Goal: Transaction & Acquisition: Book appointment/travel/reservation

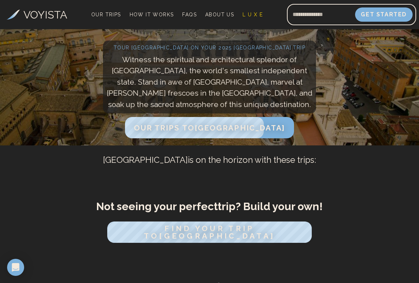
scroll to position [95, 0]
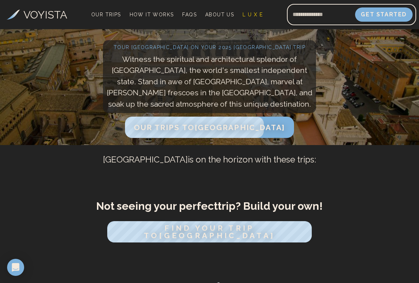
click at [212, 128] on span "Our Trips to [GEOGRAPHIC_DATA]" at bounding box center [210, 127] width 152 height 9
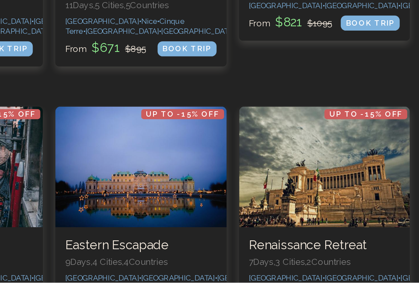
scroll to position [380, 0]
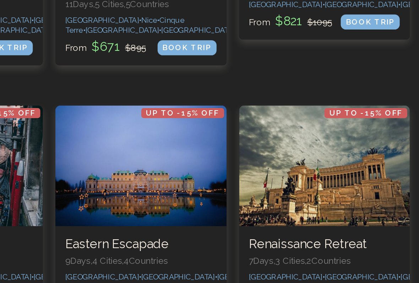
click at [317, 183] on div at bounding box center [365, 217] width 97 height 68
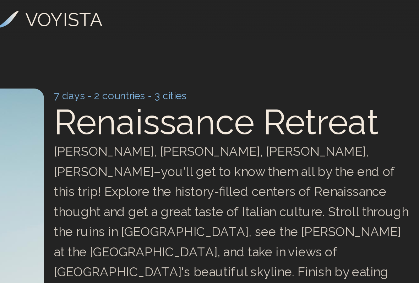
click at [212, 114] on div "[PERSON_NAME], [PERSON_NAME], [PERSON_NAME], [PERSON_NAME]–you'll get to know t…" at bounding box center [314, 125] width 204 height 91
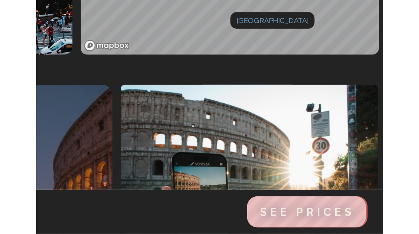
scroll to position [121, 0]
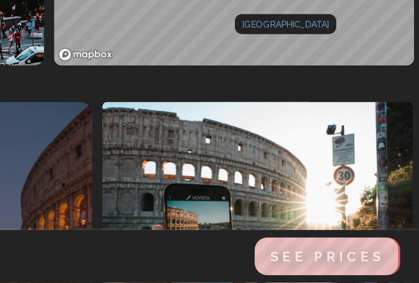
click at [335, 234] on span "See Prices" at bounding box center [367, 268] width 65 height 9
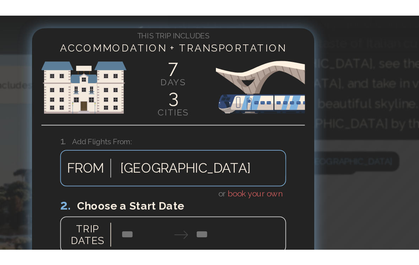
scroll to position [102, 0]
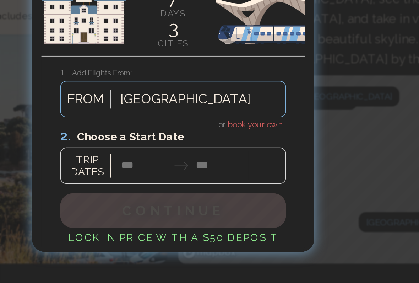
click at [146, 103] on div at bounding box center [210, 119] width 128 height 32
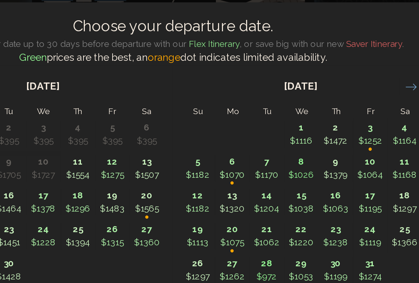
click at [331, 145] on p "$1297" at bounding box center [340, 148] width 19 height 7
type input "********"
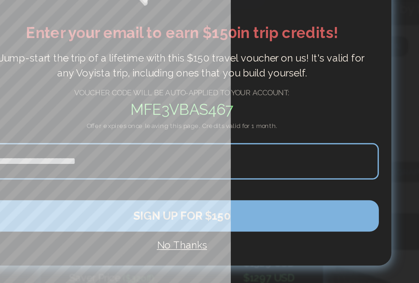
click at [113, 140] on input at bounding box center [209, 150] width 223 height 21
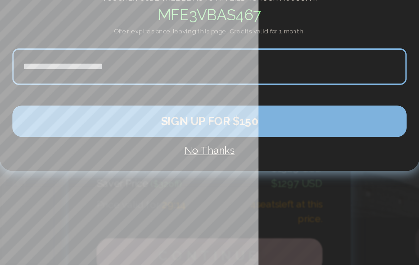
type input "**********"
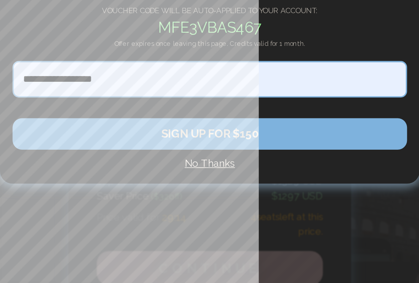
scroll to position [109, 0]
click at [134, 172] on button "SIGN UP FOR $150" at bounding box center [209, 181] width 223 height 18
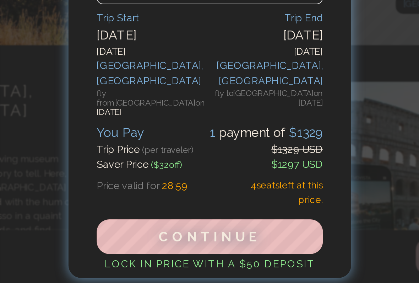
scroll to position [133, 0]
click at [181, 234] on span "Continue" at bounding box center [210, 256] width 58 height 9
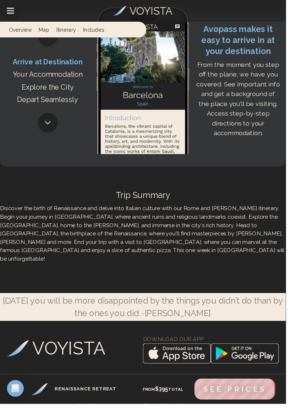
scroll to position [2110, 0]
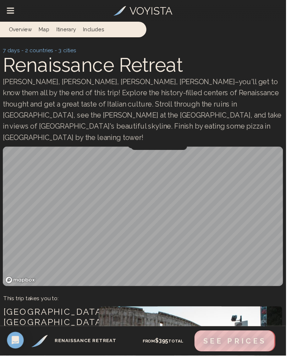
scroll to position [2092, 0]
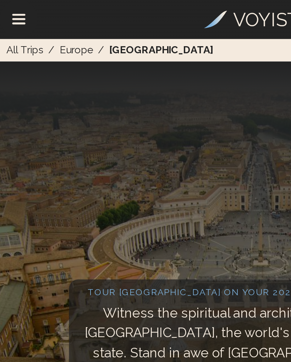
scroll to position [74, 0]
